Goal: Information Seeking & Learning: Learn about a topic

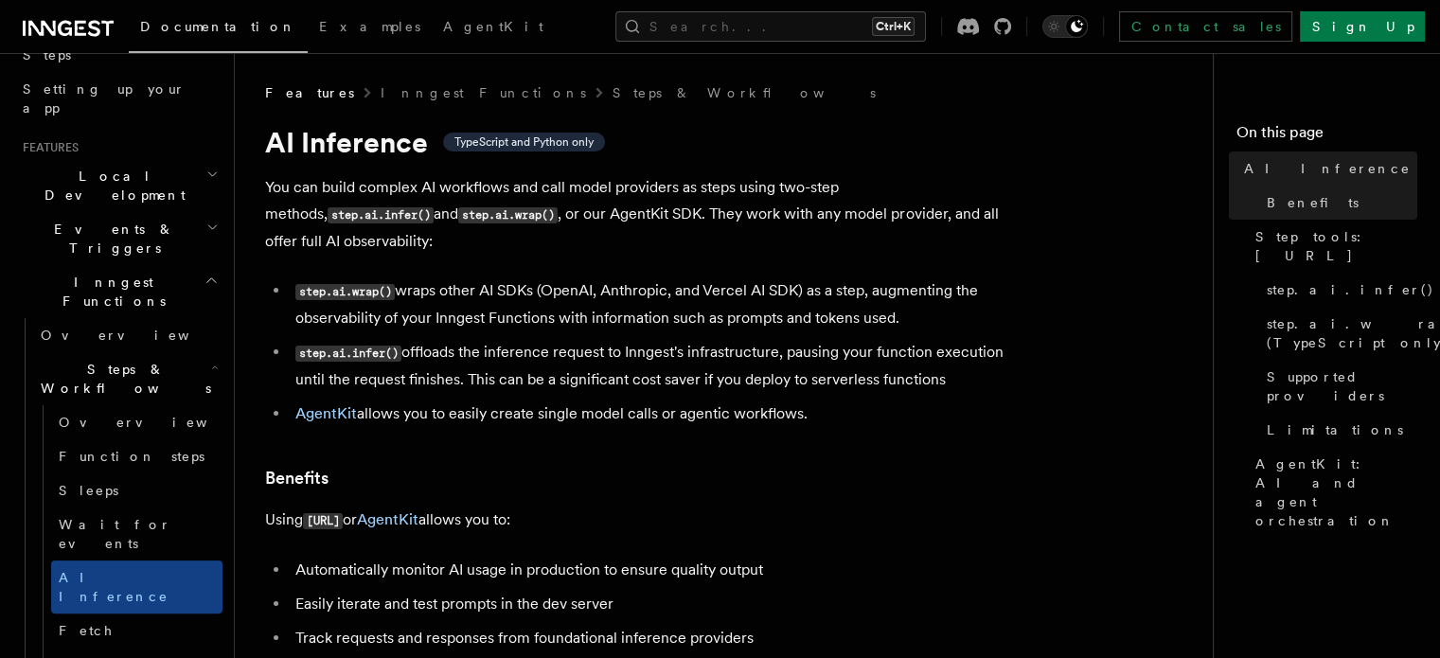
scroll to position [340, 0]
click at [140, 266] on h2 "Inngest Functions" at bounding box center [118, 292] width 207 height 53
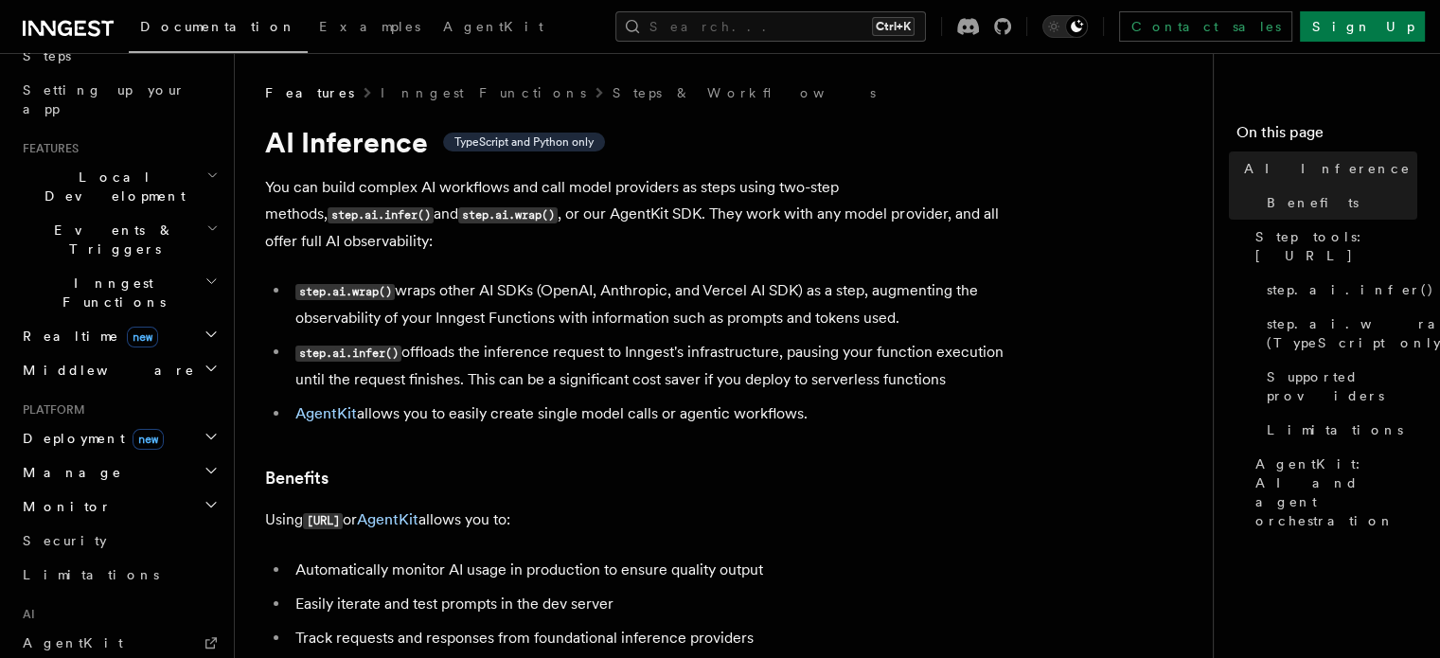
scroll to position [0, 0]
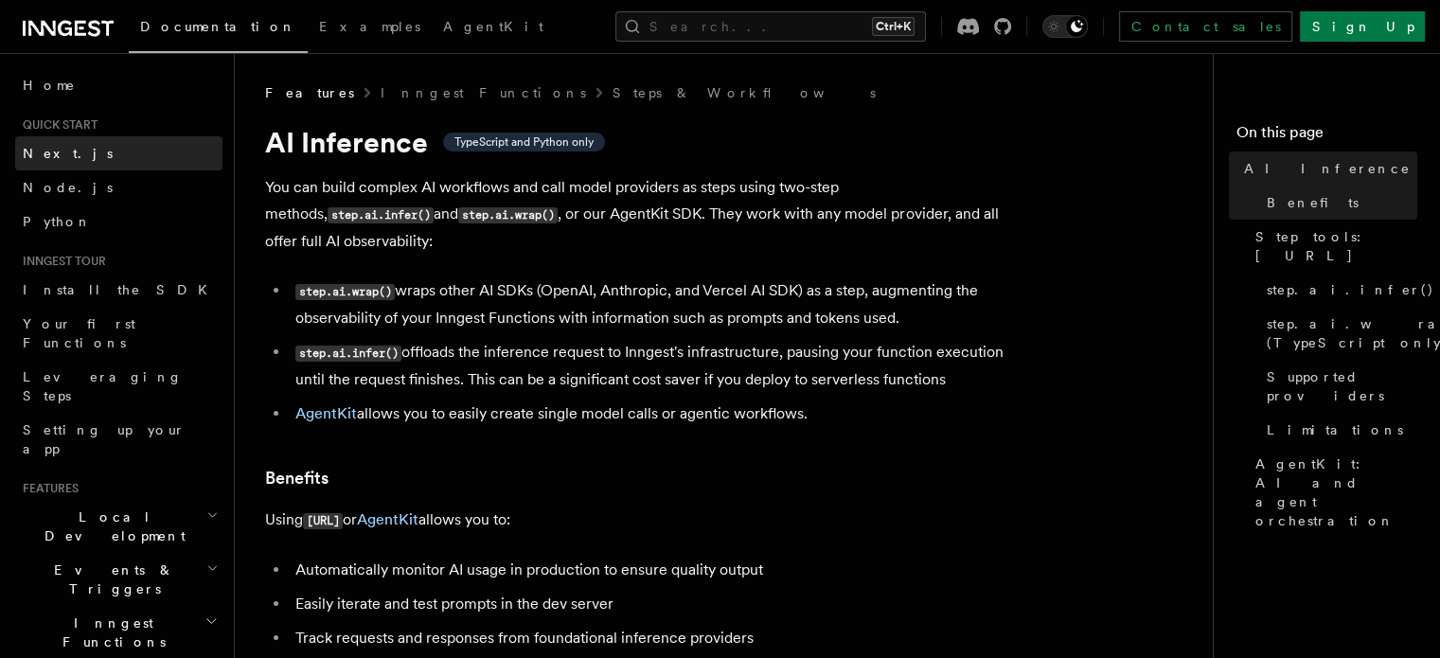
click at [98, 152] on link "Next.js" at bounding box center [118, 153] width 207 height 34
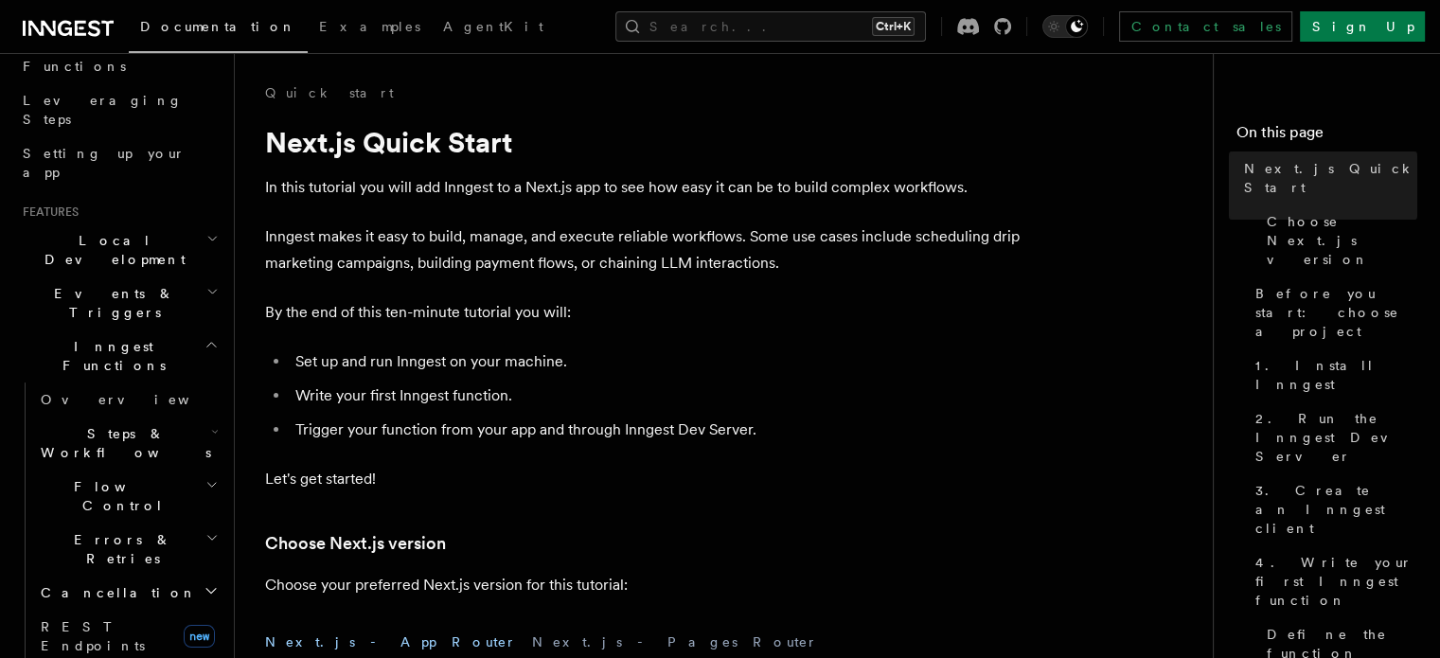
scroll to position [316, 0]
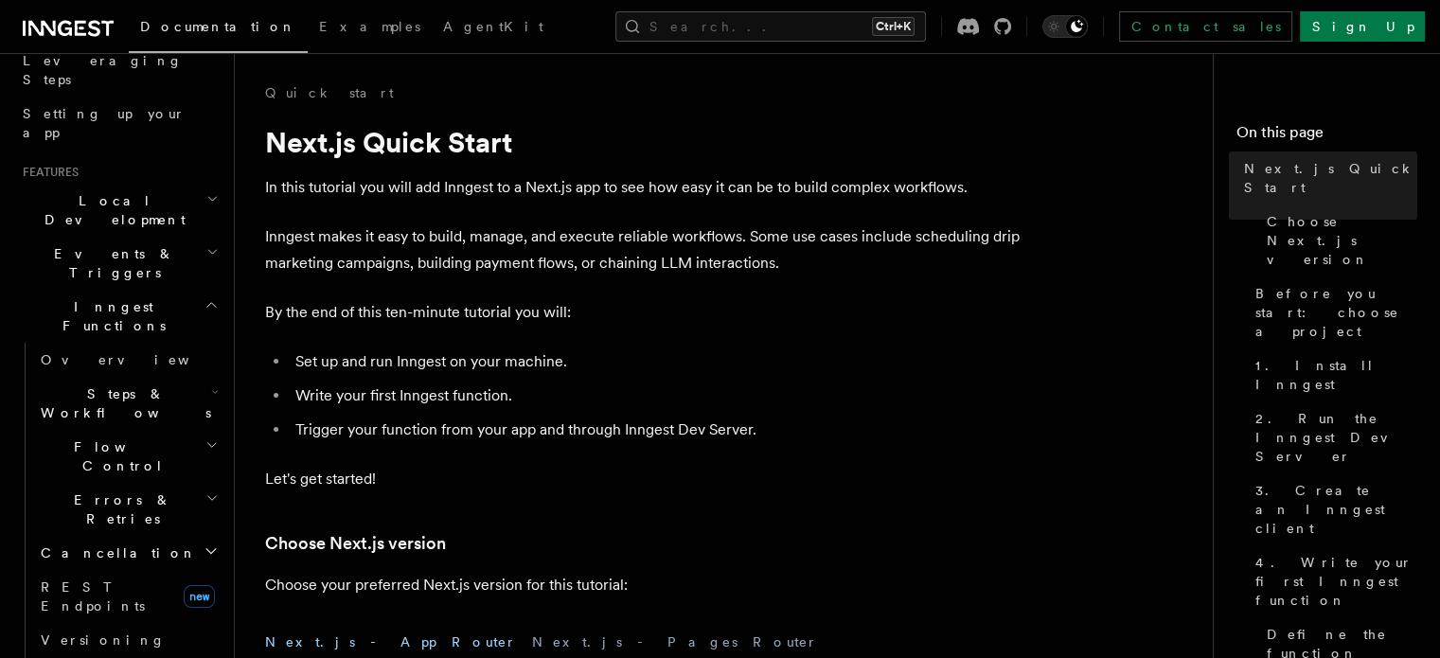
click at [129, 384] on span "Steps & Workflows" at bounding box center [122, 403] width 178 height 38
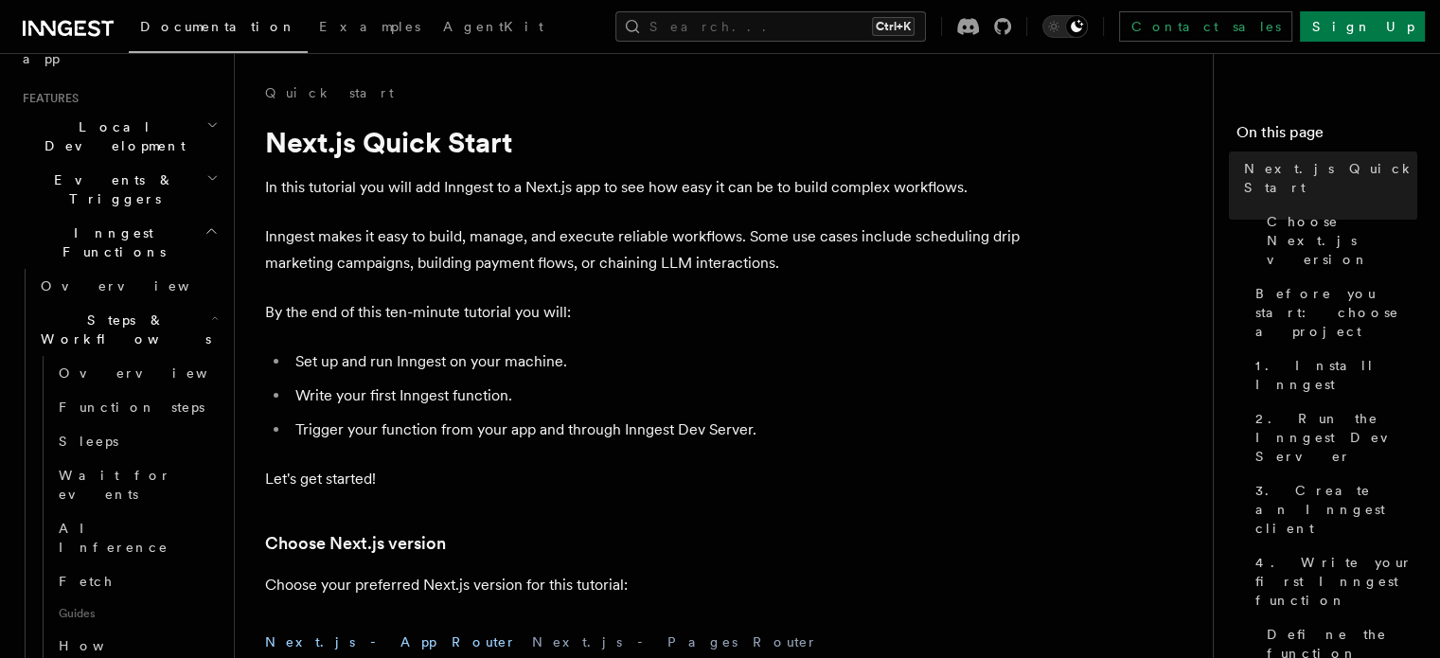
scroll to position [393, 0]
click at [142, 508] on link "AI Inference" at bounding box center [136, 534] width 171 height 53
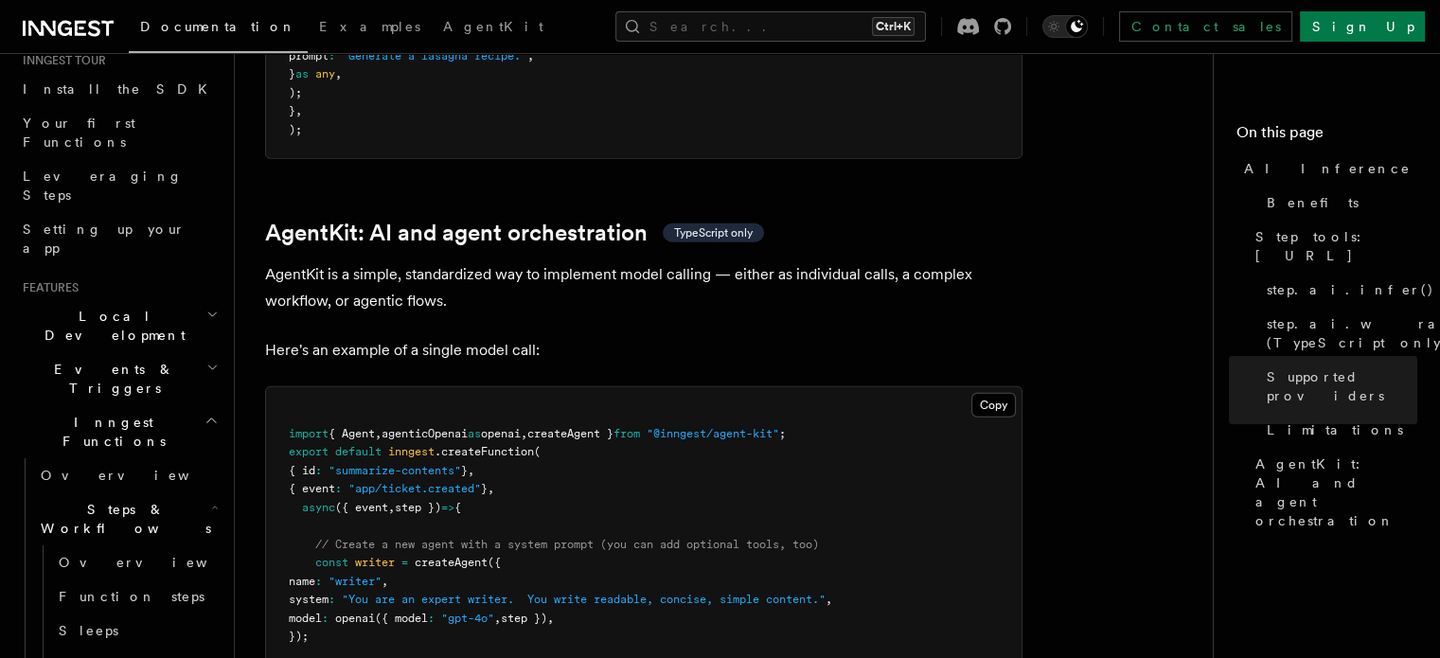
scroll to position [201, 0]
click at [114, 413] on span "Inngest Functions" at bounding box center [109, 432] width 189 height 38
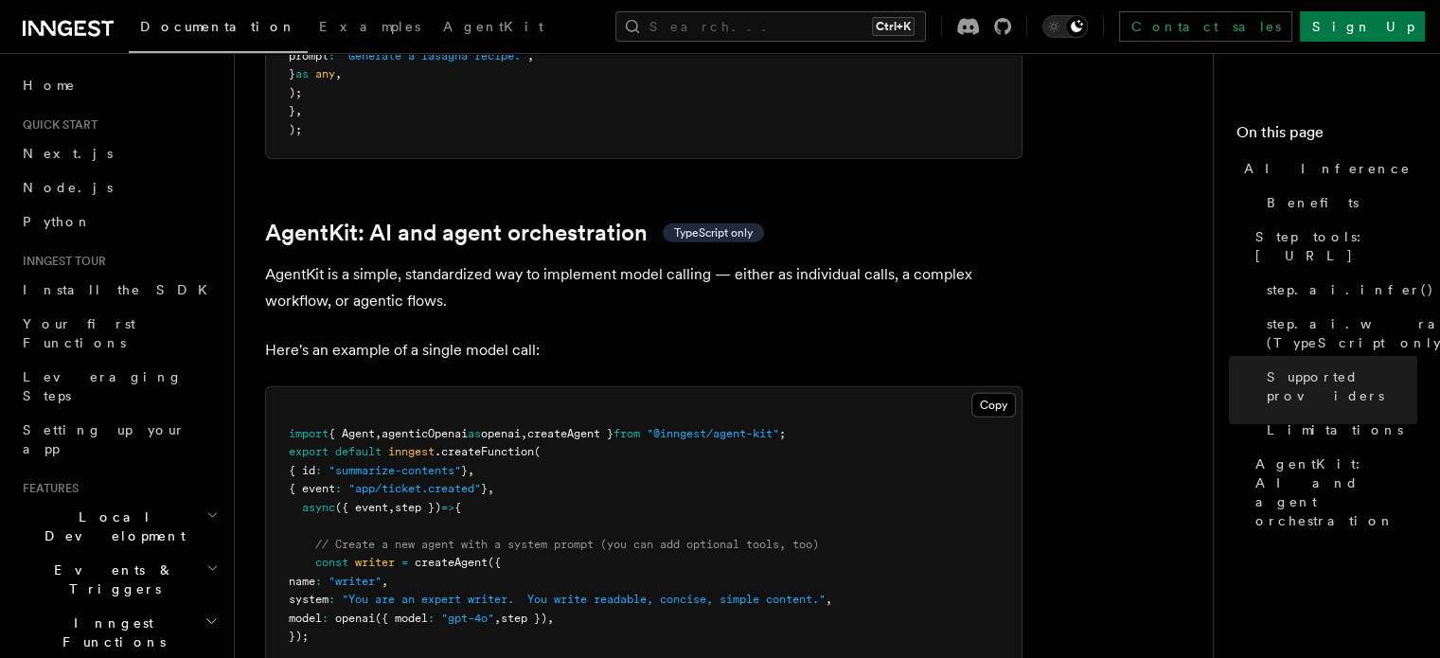
scroll to position [5368, 0]
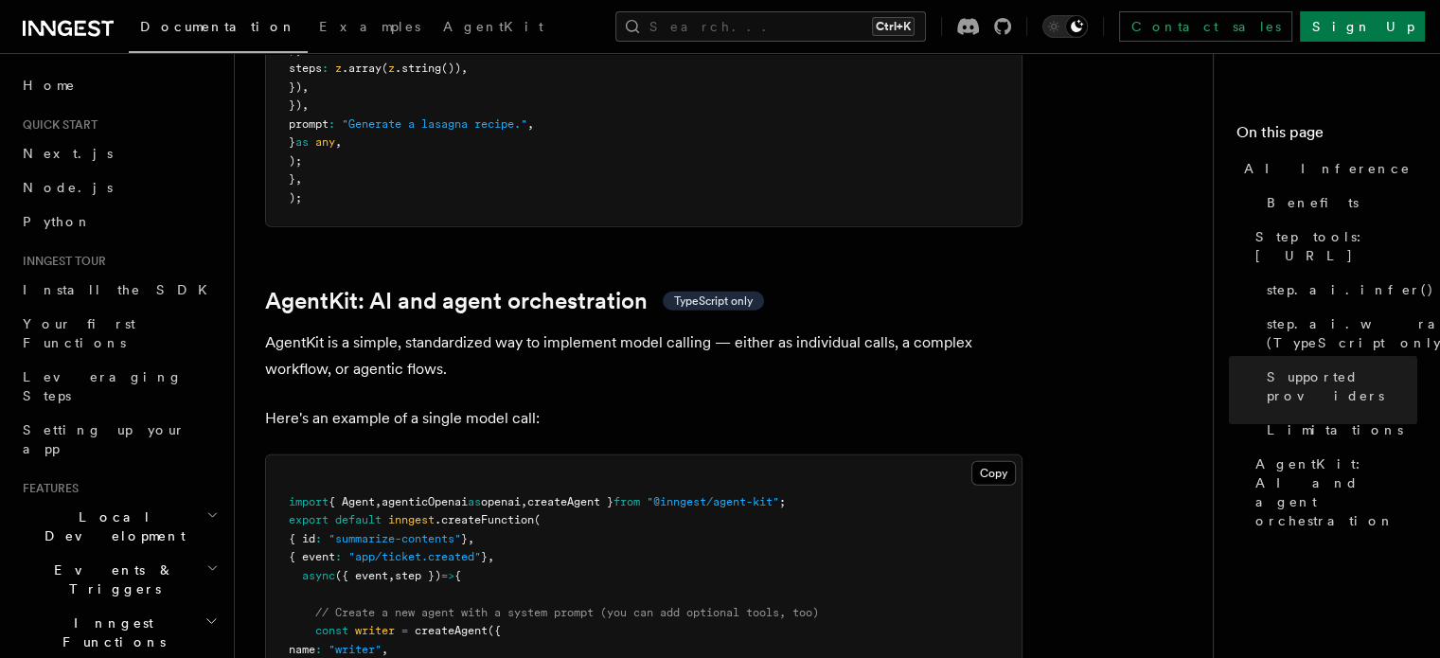
click at [68, 134] on li "Quick start Next.js Node.js Python" at bounding box center [118, 177] width 207 height 121
click at [77, 146] on link "Next.js" at bounding box center [118, 153] width 207 height 34
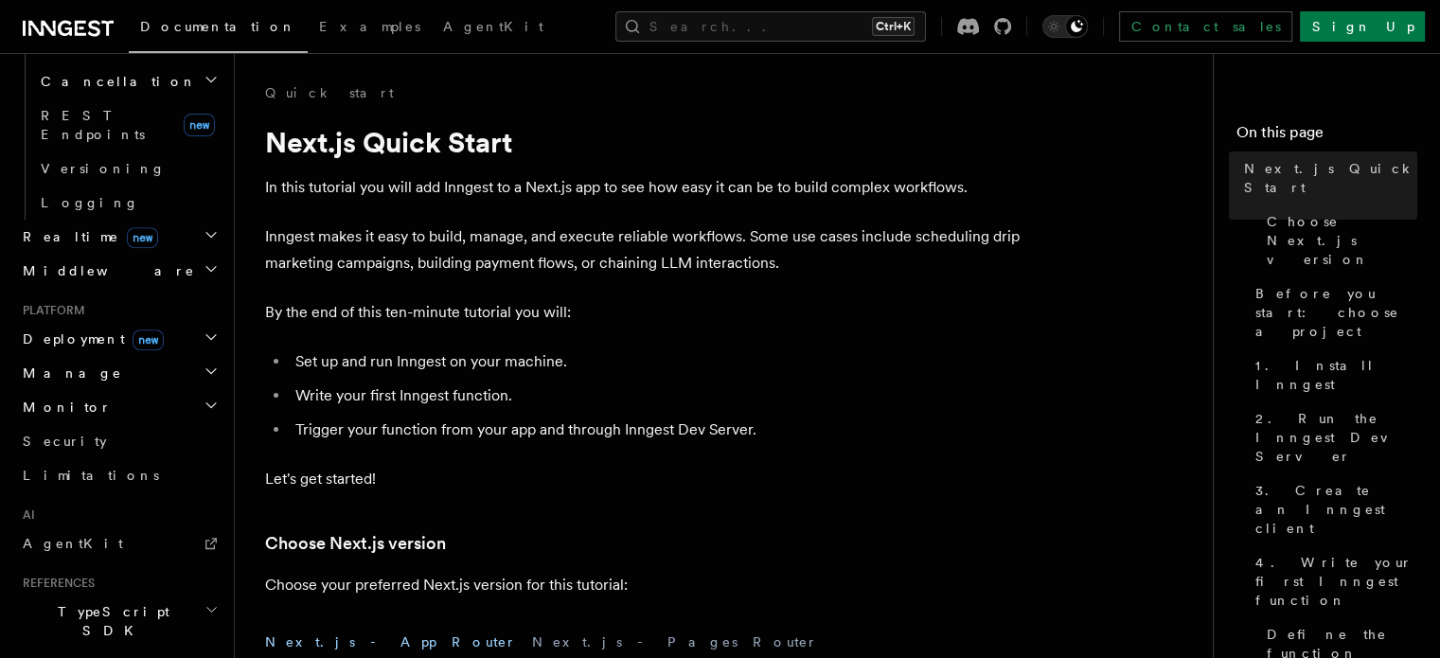
scroll to position [791, 0]
click at [66, 533] on span "AgentKit" at bounding box center [73, 540] width 100 height 15
click at [112, 524] on link "AgentKit" at bounding box center [118, 541] width 207 height 34
